Goal: Task Accomplishment & Management: Complete application form

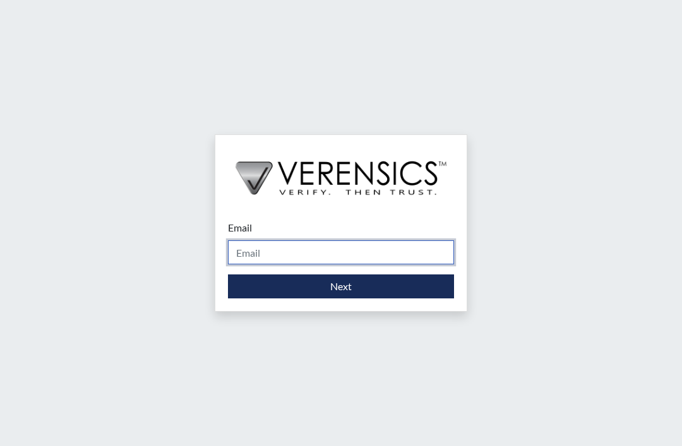
click at [387, 265] on input "Email" at bounding box center [341, 253] width 226 height 24
type input "e"
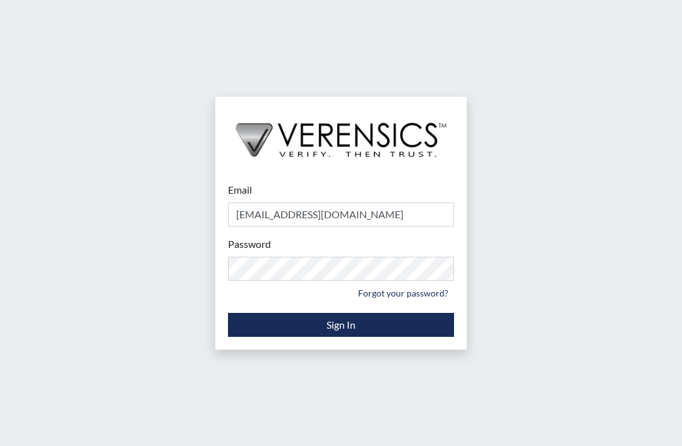
click at [261, 337] on button "Sign In" at bounding box center [341, 325] width 226 height 24
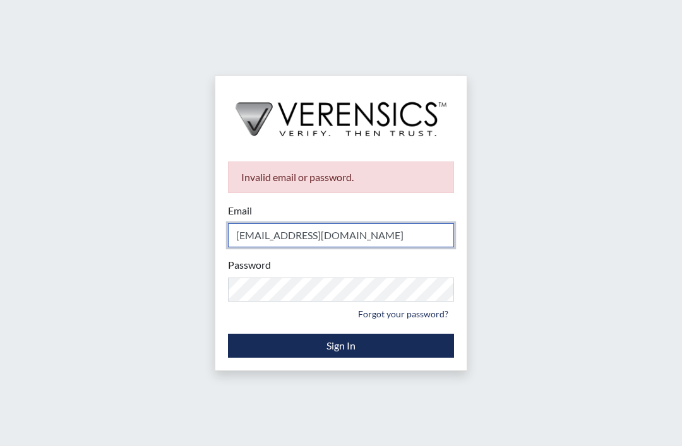
click at [292, 248] on input "[EMAIL_ADDRESS][DOMAIN_NAME]" at bounding box center [341, 236] width 226 height 24
type input "[EMAIL_ADDRESS][DOMAIN_NAME]"
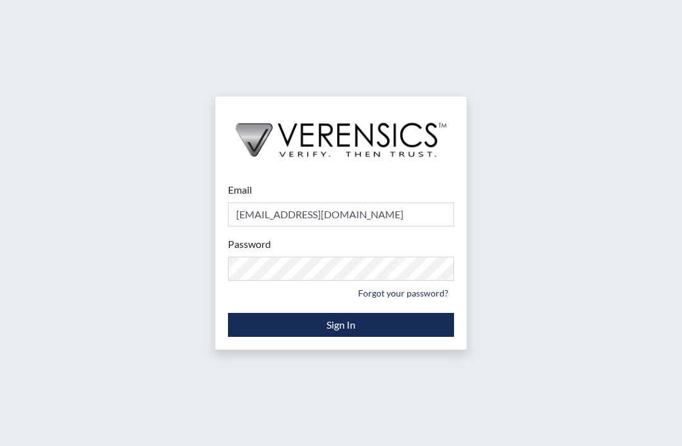
click at [357, 337] on button "Sign In" at bounding box center [341, 325] width 226 height 24
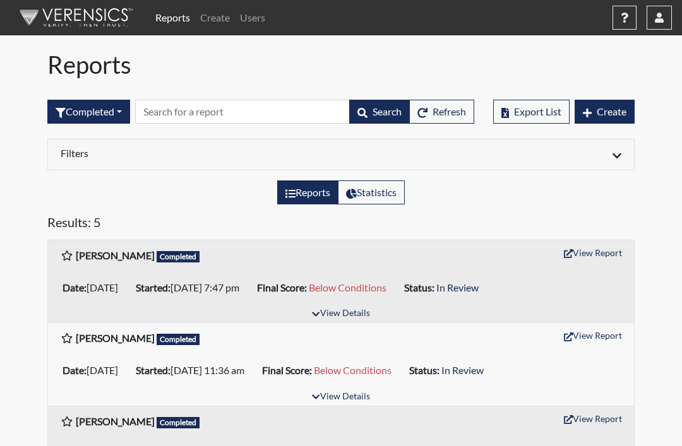
click at [211, 22] on link "Create" at bounding box center [215, 17] width 40 height 25
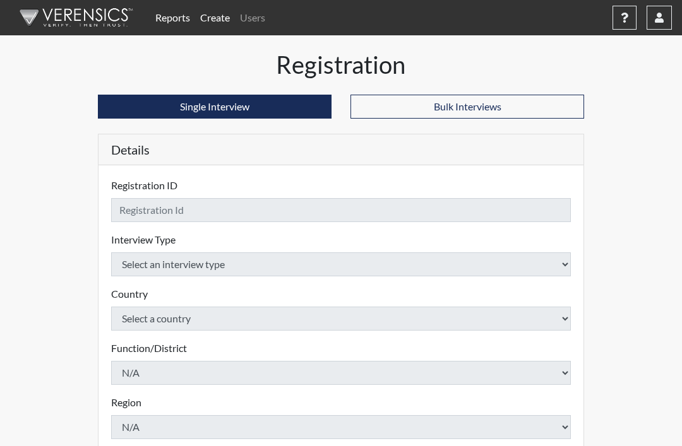
checkbox input "true"
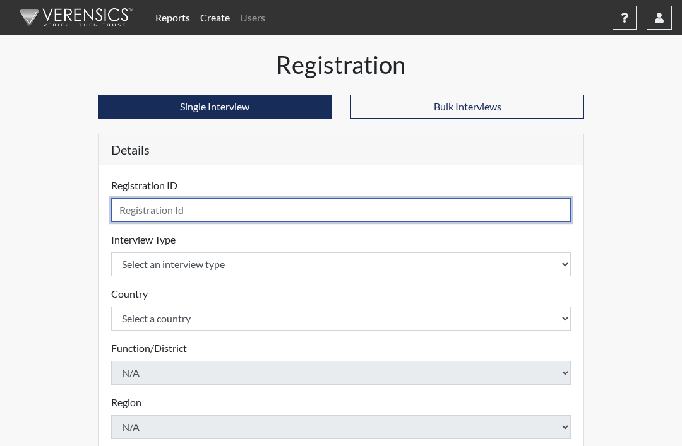
click at [219, 206] on input "text" at bounding box center [341, 210] width 460 height 24
click at [152, 208] on input "Christie Light" at bounding box center [341, 210] width 460 height 24
click at [263, 210] on input "Chastise Light" at bounding box center [341, 210] width 460 height 24
type input "[PERSON_NAME]"
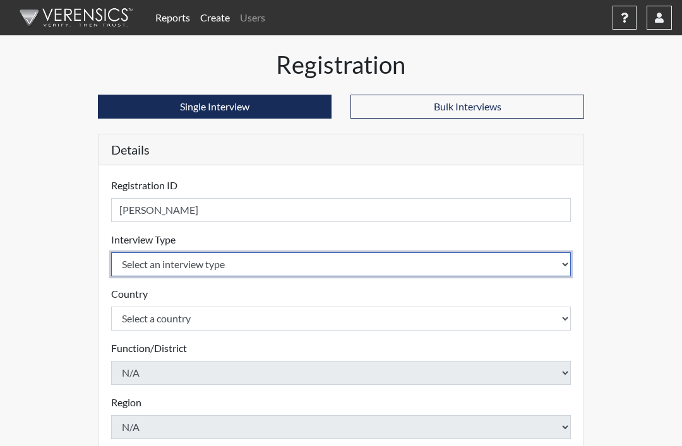
click at [243, 270] on select "Select an interview type Pre-Employment" at bounding box center [341, 265] width 460 height 24
select select "c2470aee-a530-11ea-a930-026c882af335"
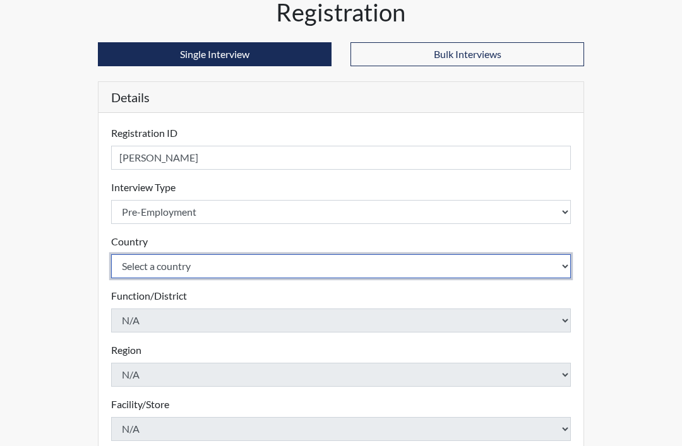
click at [273, 259] on select "Select a country [GEOGRAPHIC_DATA] [GEOGRAPHIC_DATA]" at bounding box center [341, 267] width 460 height 24
select select "united-states-of-[GEOGRAPHIC_DATA]"
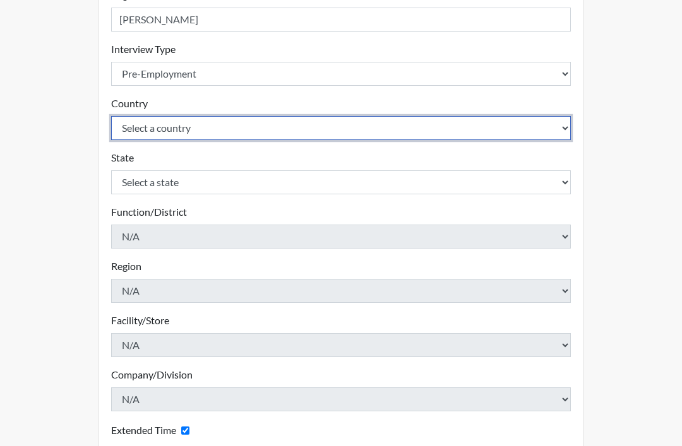
scroll to position [191, 0]
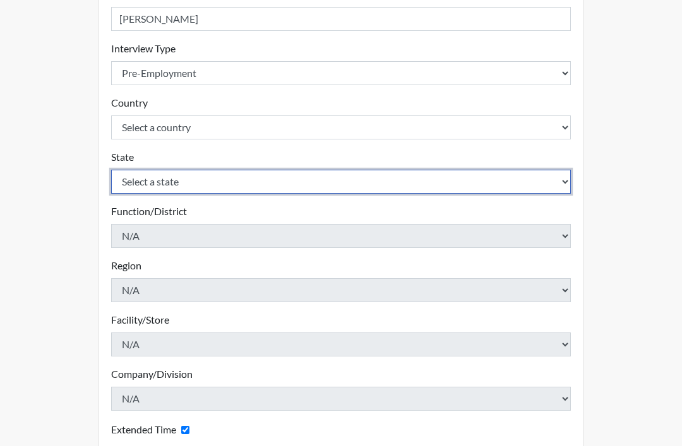
click at [277, 172] on select "Select a state [US_STATE] [US_STATE] [US_STATE] [US_STATE] [US_STATE] [US_STATE…" at bounding box center [341, 182] width 460 height 24
select select "TN"
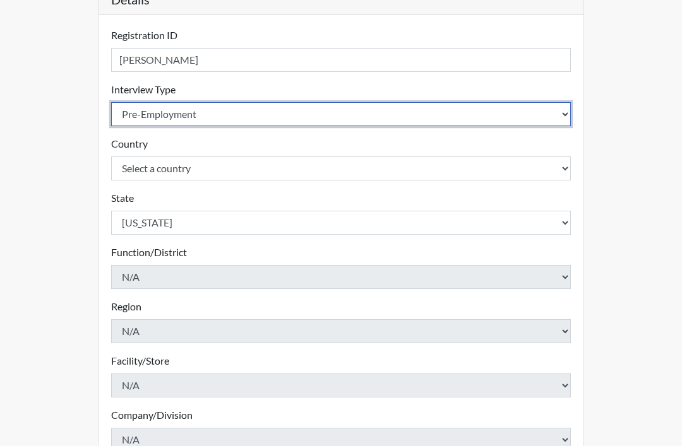
click at [340, 104] on select "Select an interview type Pre-Employment" at bounding box center [341, 115] width 460 height 24
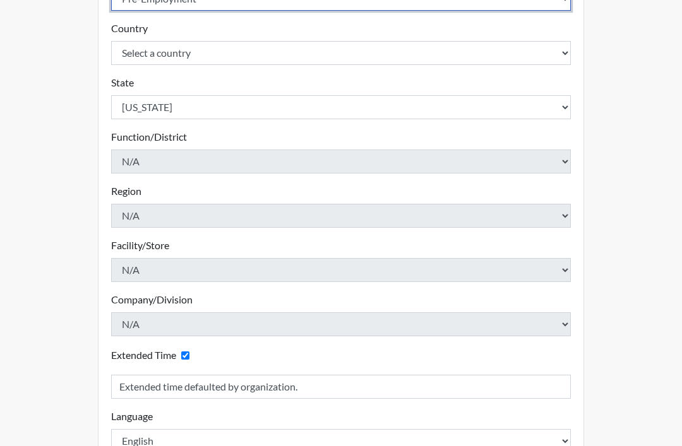
scroll to position [312, 0]
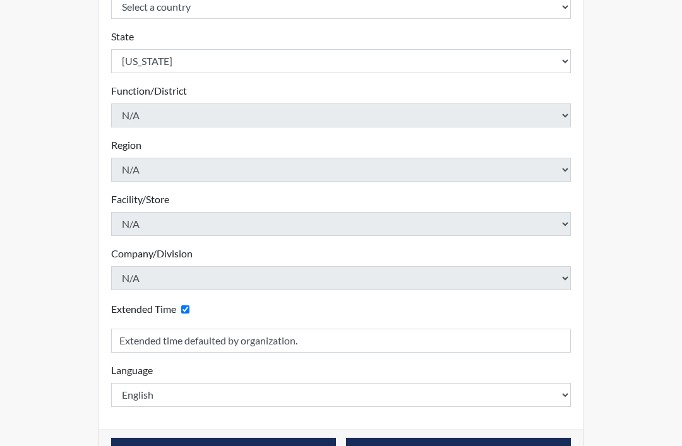
click at [157, 446] on button "Continue" at bounding box center [223, 450] width 225 height 24
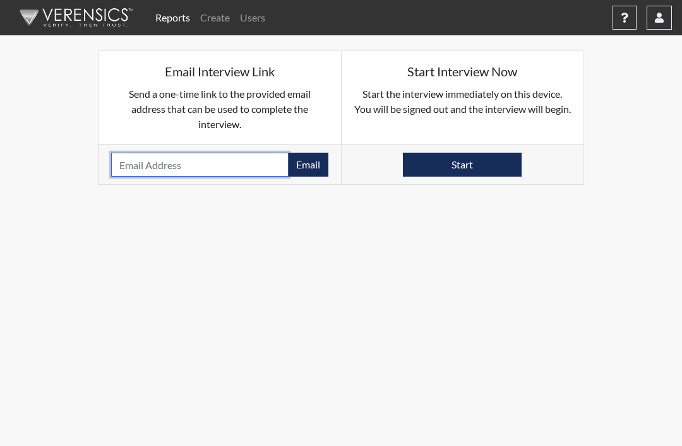
click at [200, 159] on input "email" at bounding box center [199, 165] width 177 height 24
click at [196, 159] on input "email" at bounding box center [199, 165] width 177 height 24
paste input "[EMAIL_ADDRESS][DOMAIN_NAME]"
type input "[EMAIL_ADDRESS][DOMAIN_NAME]"
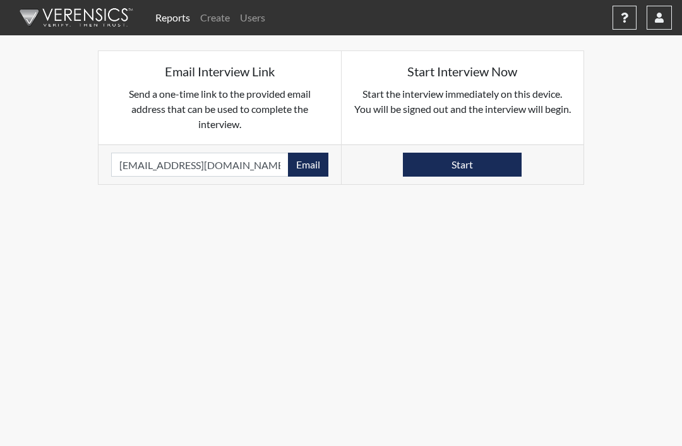
click at [313, 164] on button "Email" at bounding box center [308, 165] width 40 height 24
